Goal: Task Accomplishment & Management: Use online tool/utility

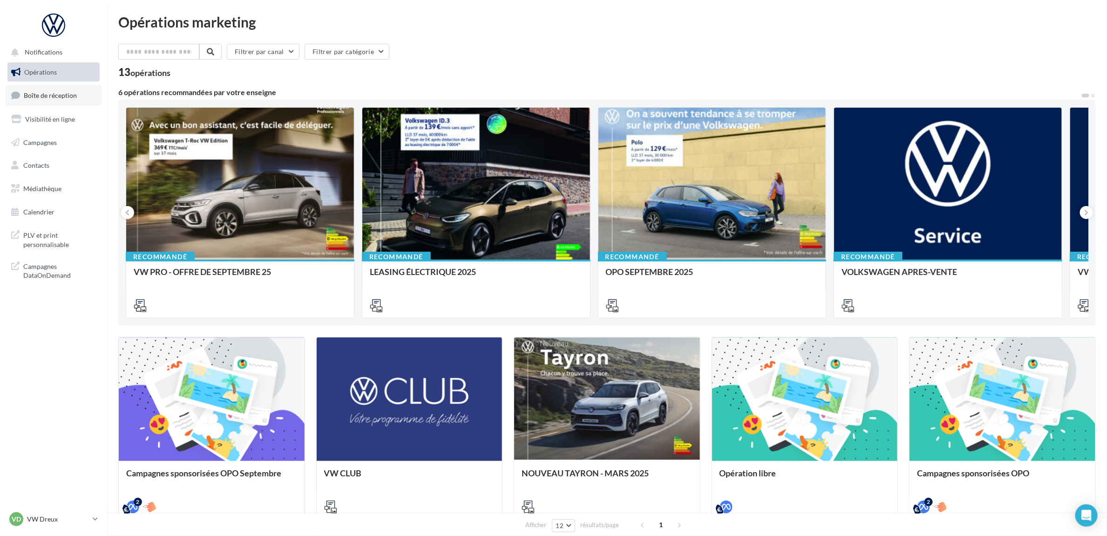
click at [44, 101] on link "Boîte de réception" at bounding box center [54, 95] width 96 height 20
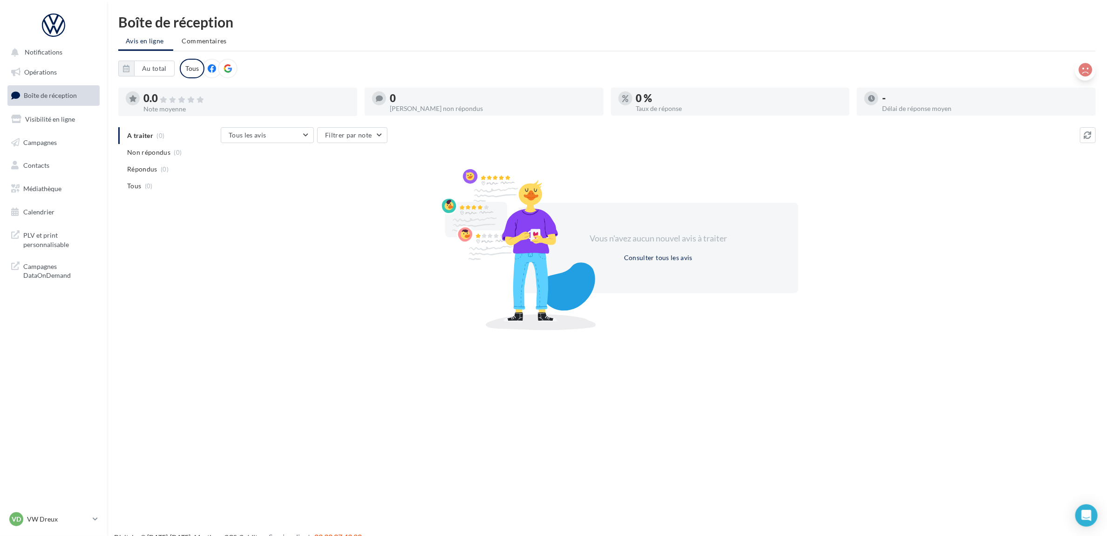
click at [1080, 68] on icon at bounding box center [1086, 70] width 14 height 14
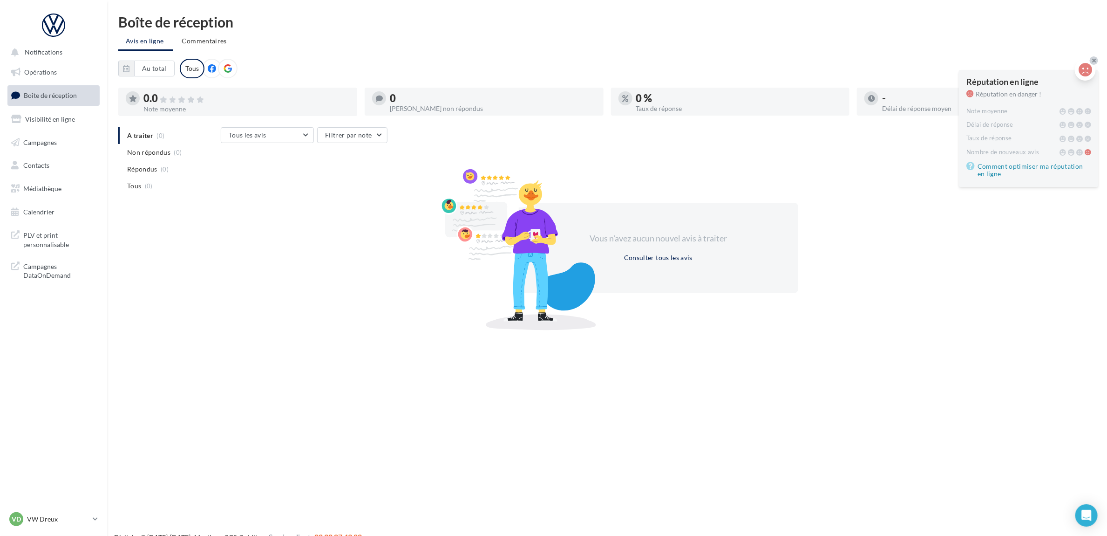
click at [1094, 56] on div at bounding box center [1094, 60] width 8 height 8
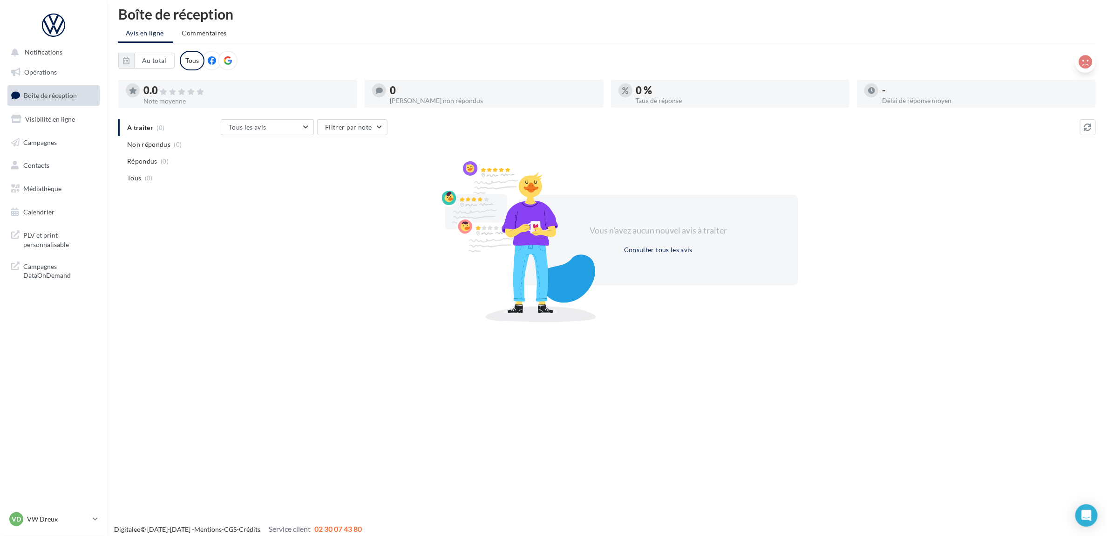
scroll to position [15, 0]
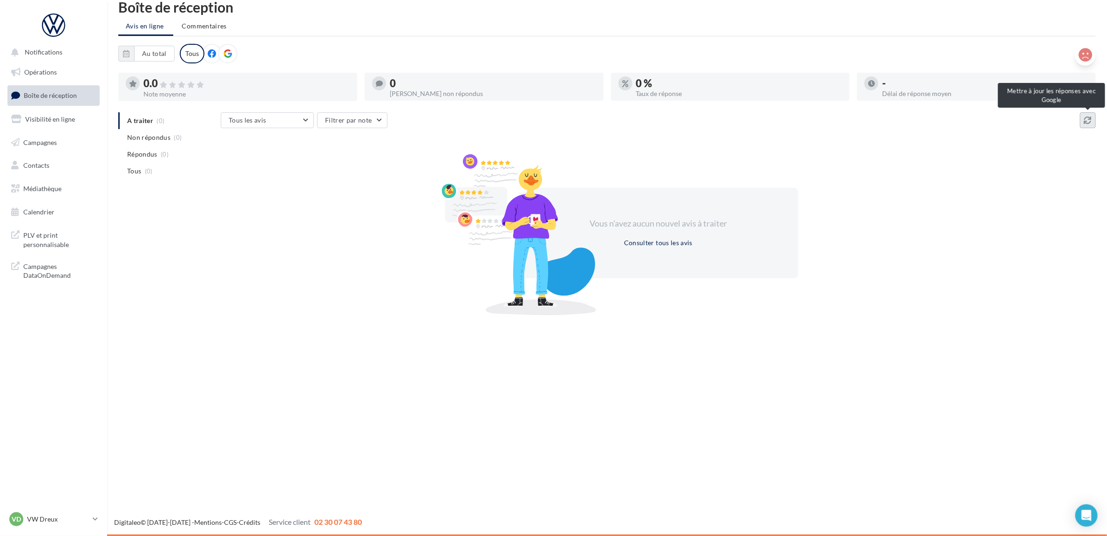
click at [1084, 118] on icon at bounding box center [1087, 119] width 7 height 7
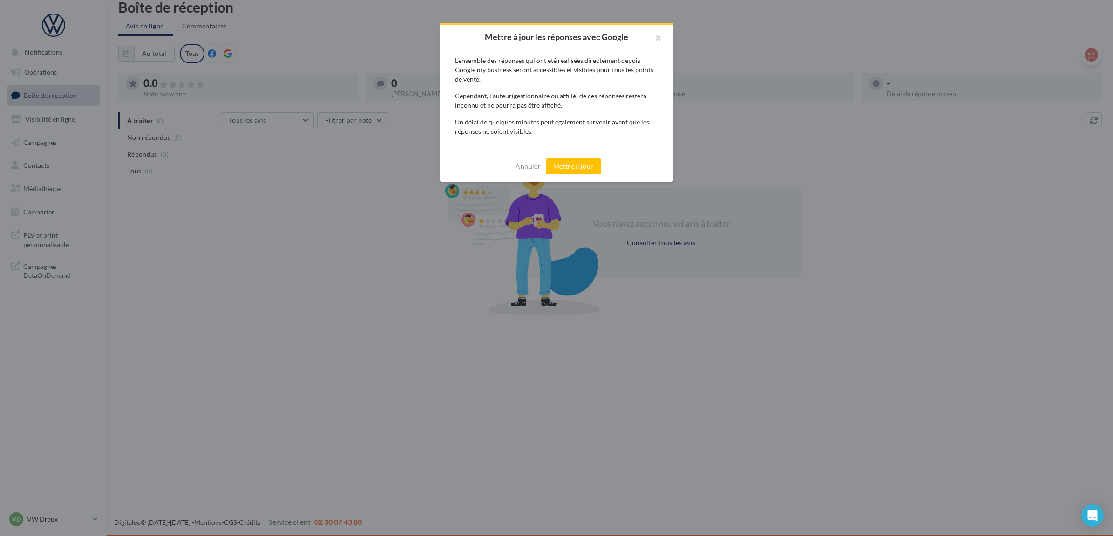
click at [592, 174] on div "Annuler Mettre à jour" at bounding box center [556, 166] width 233 height 31
click at [590, 169] on button "Mettre à jour" at bounding box center [573, 166] width 55 height 16
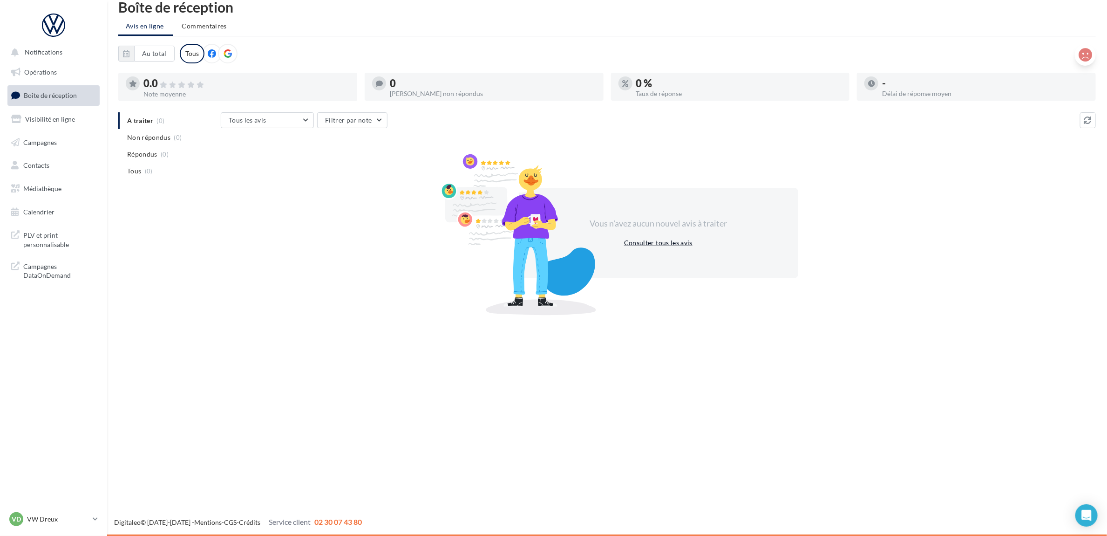
click at [643, 245] on button "Consulter tous les avis" at bounding box center [658, 242] width 76 height 11
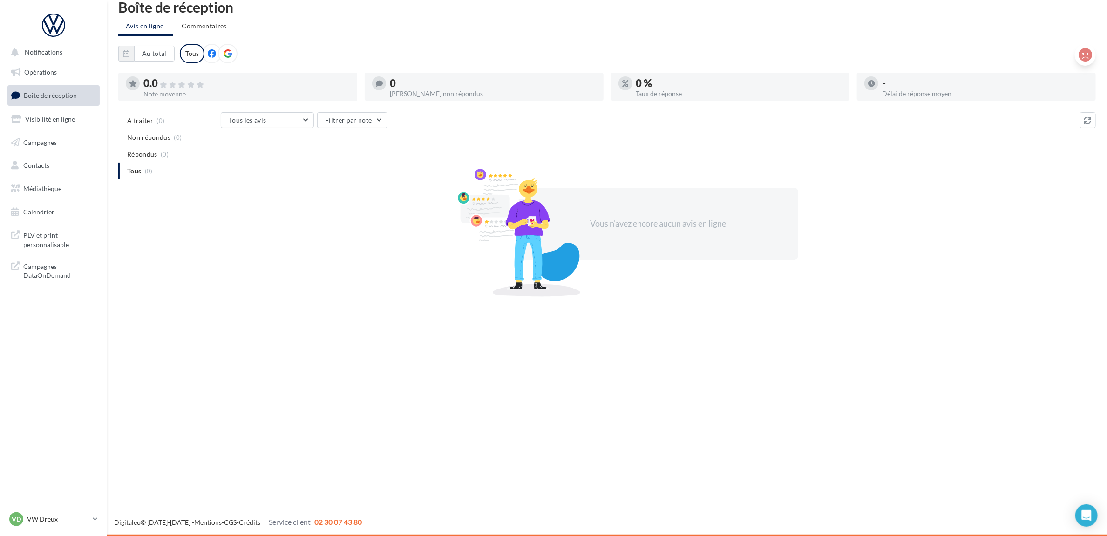
click at [643, 239] on div "Vous n'avez encore aucun avis en ligne" at bounding box center [658, 224] width 279 height 72
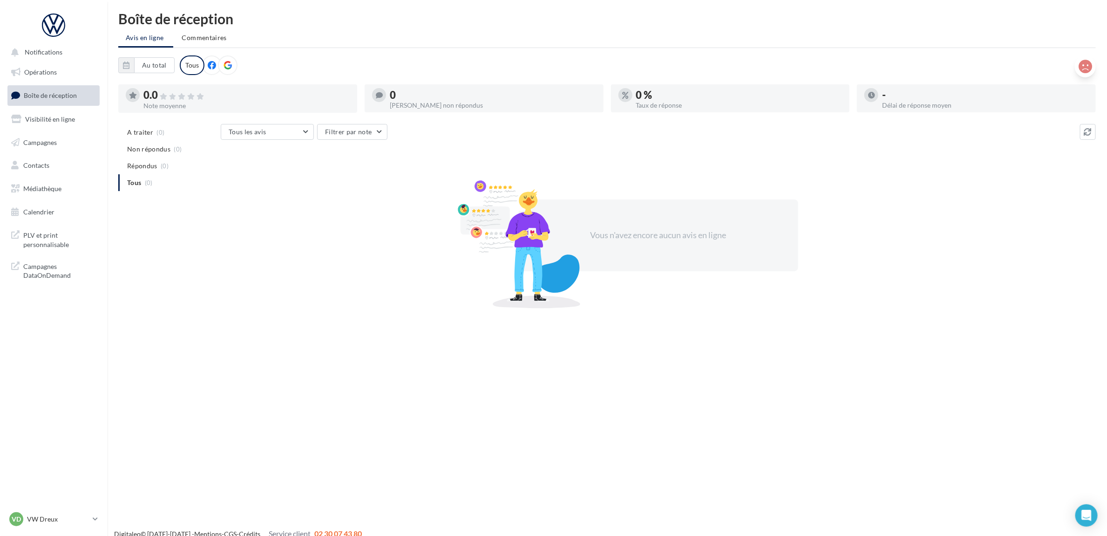
scroll to position [0, 0]
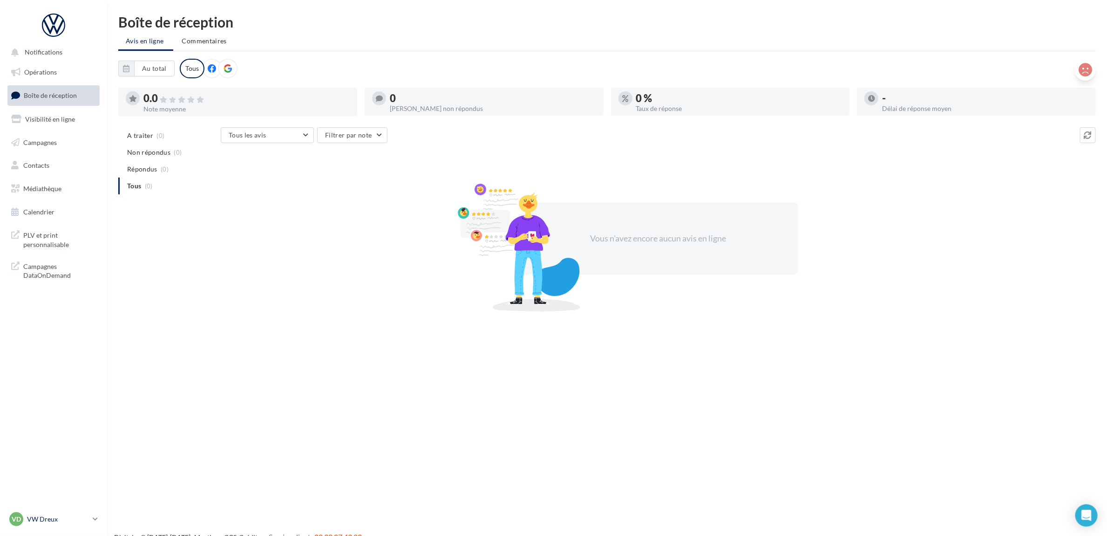
click at [53, 511] on link "VD VW Dreux vw-dre-ver" at bounding box center [53, 519] width 92 height 18
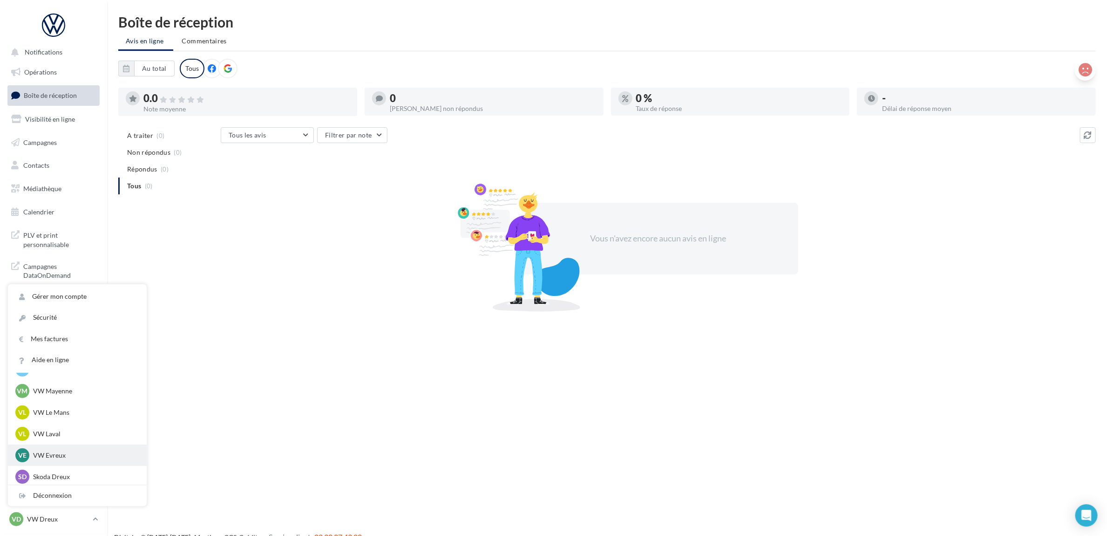
click at [64, 454] on p "VW Evreux" at bounding box center [84, 454] width 102 height 9
